Goal: Register for event/course

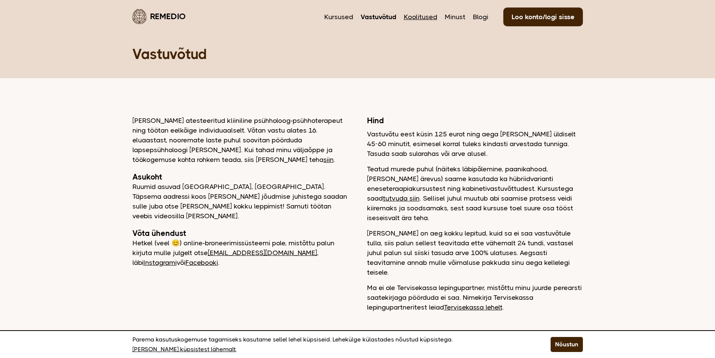
click at [424, 17] on link "Koolitused" at bounding box center [420, 17] width 33 height 10
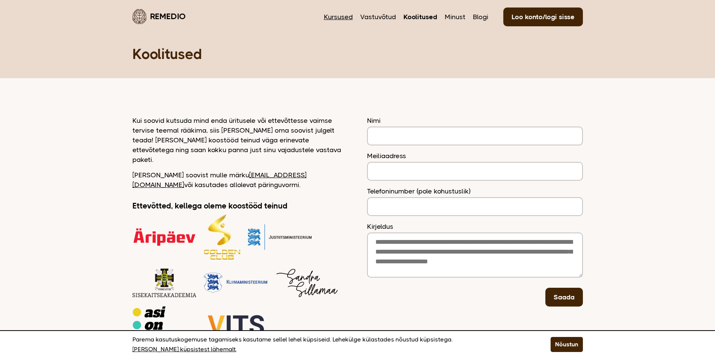
click at [347, 17] on link "Kursused" at bounding box center [338, 17] width 29 height 10
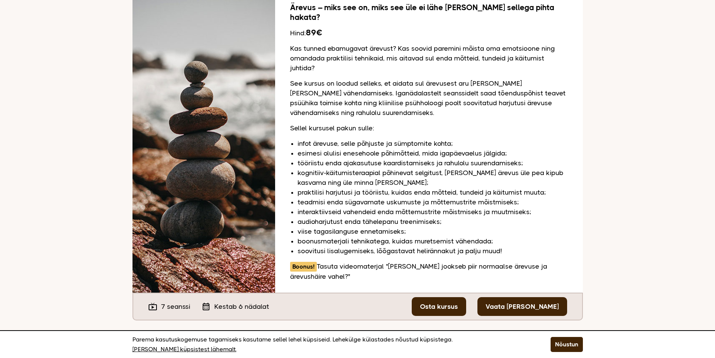
scroll to position [113, 0]
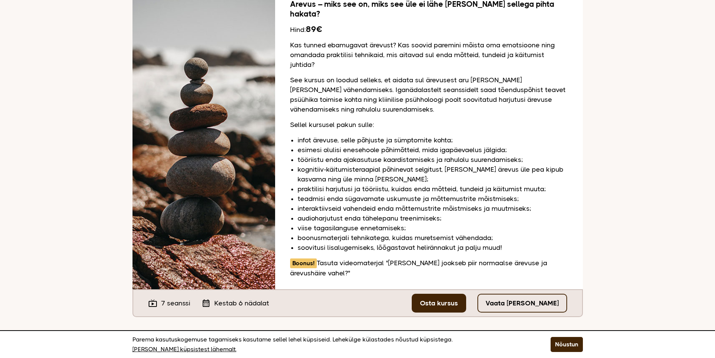
click at [551, 296] on link "Vaata [PERSON_NAME]" at bounding box center [522, 302] width 90 height 19
